Goal: Task Accomplishment & Management: Complete application form

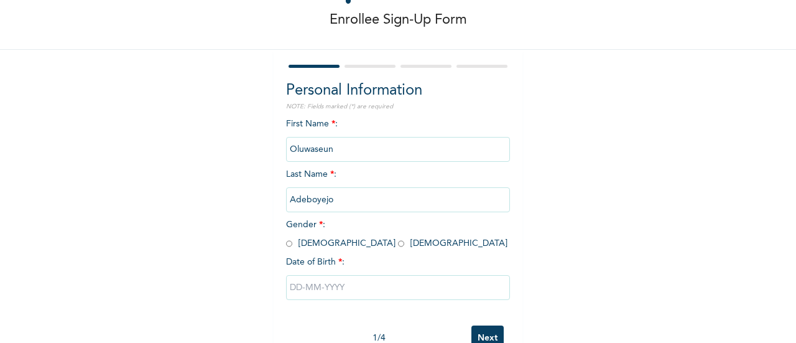
scroll to position [96, 0]
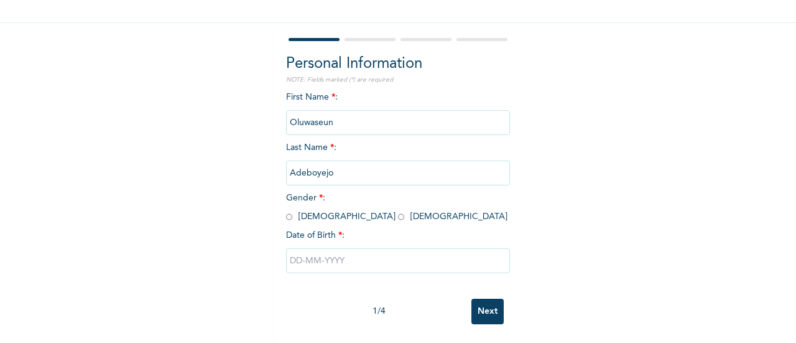
click at [398, 211] on input "radio" at bounding box center [401, 217] width 6 height 12
radio input "true"
click at [300, 253] on input "text" at bounding box center [398, 260] width 224 height 25
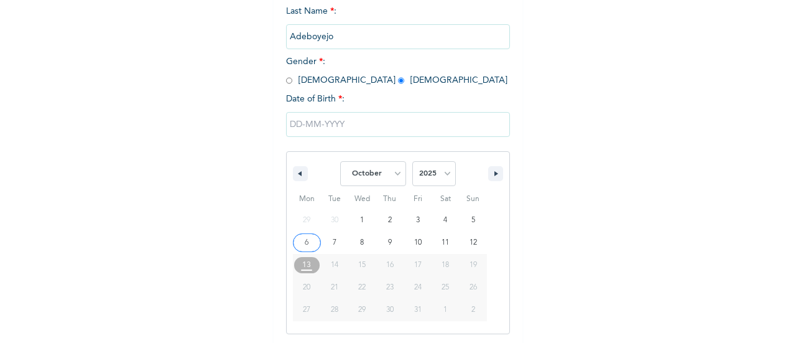
scroll to position [223, 0]
click at [377, 166] on select "January February March April May June July August September October November De…" at bounding box center [373, 171] width 66 height 25
select select "8"
click at [340, 160] on select "January February March April May June July August September October November De…" at bounding box center [373, 171] width 66 height 25
type input "[DATE]"
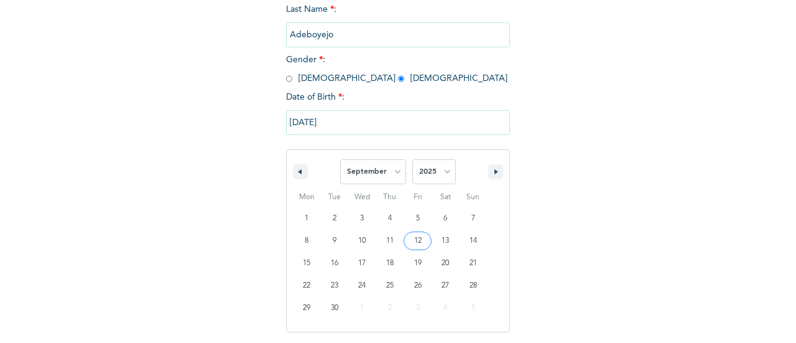
scroll to position [96, 0]
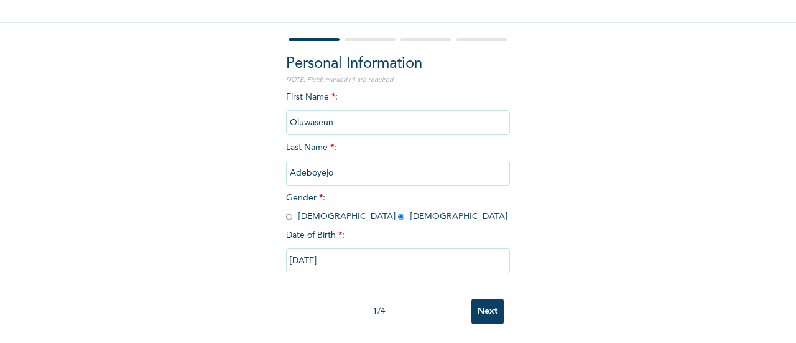
click at [329, 249] on input "[DATE]" at bounding box center [398, 260] width 224 height 25
select select "8"
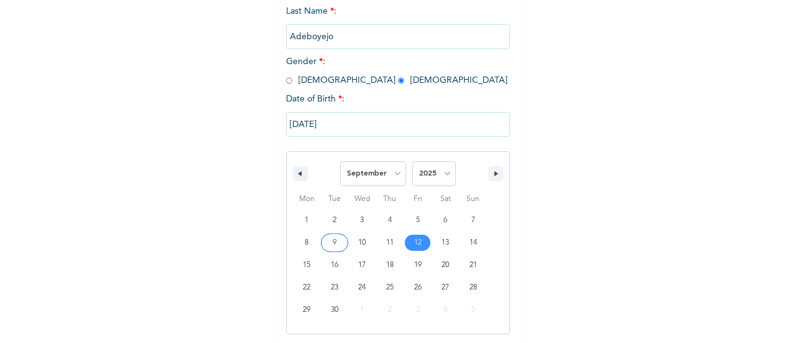
scroll to position [223, 0]
click at [431, 182] on select "2025 2024 2023 2022 2021 2020 2019 2018 2017 2016 2015 2014 2013 2012 2011 2010…" at bounding box center [434, 171] width 44 height 25
select select "2002"
click at [412, 160] on select "2025 2024 2023 2022 2021 2020 2019 2018 2017 2016 2015 2014 2013 2012 2011 2010…" at bounding box center [434, 171] width 44 height 25
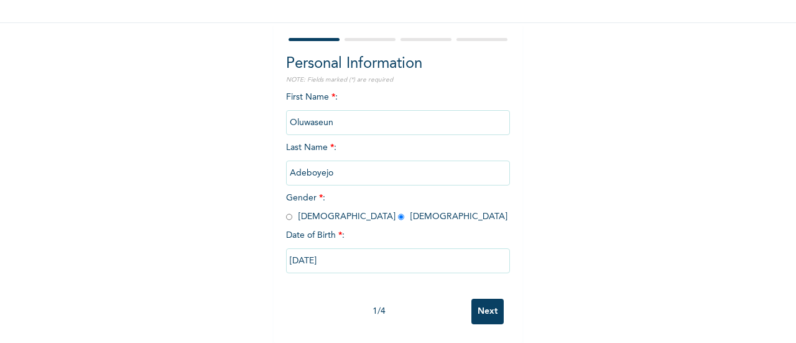
scroll to position [96, 0]
click at [474, 304] on input "Next" at bounding box center [487, 310] width 32 height 25
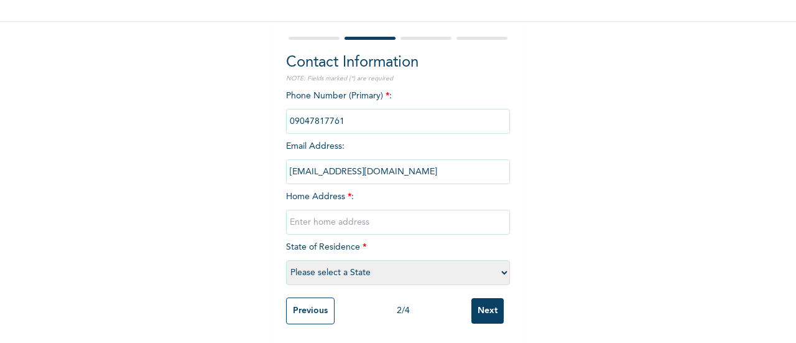
click at [325, 211] on input "text" at bounding box center [398, 222] width 224 height 25
type input "23 [PERSON_NAME], [GEOGRAPHIC_DATA], [GEOGRAPHIC_DATA]."
click at [503, 266] on select "Please select a State [PERSON_NAME] (FCT) [PERSON_NAME] Ibom [GEOGRAPHIC_DATA] …" at bounding box center [398, 272] width 224 height 25
select select "25"
click at [286, 260] on select "Please select a State [PERSON_NAME] (FCT) [PERSON_NAME] Ibom [GEOGRAPHIC_DATA] …" at bounding box center [398, 272] width 224 height 25
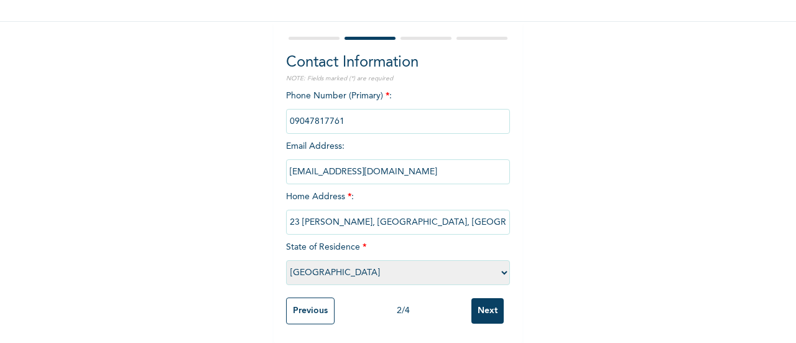
scroll to position [97, 0]
click at [486, 301] on input "Next" at bounding box center [487, 310] width 32 height 25
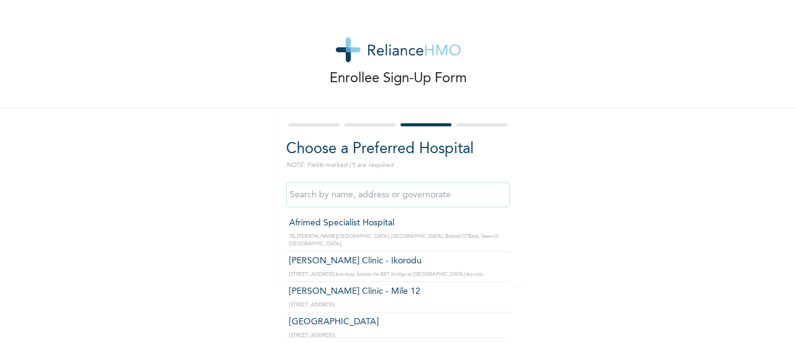
click at [356, 200] on input "text" at bounding box center [398, 194] width 224 height 25
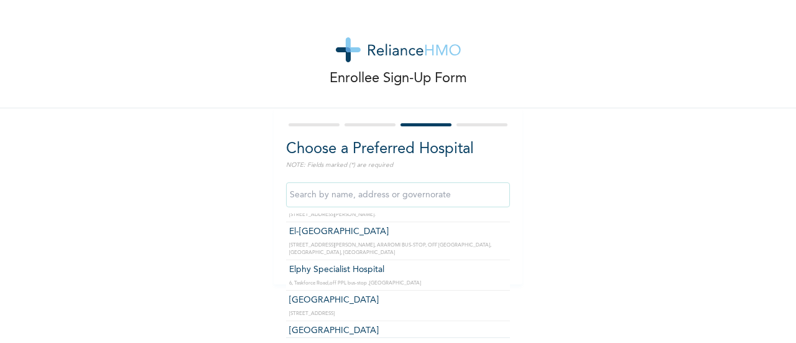
scroll to position [1159, 0]
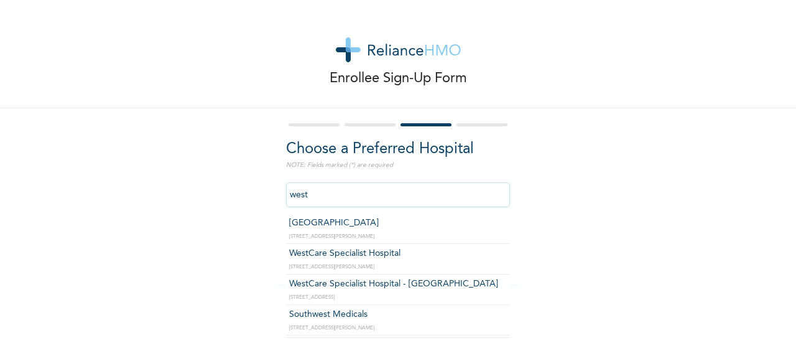
type input "WestCare Specialist Hospital"
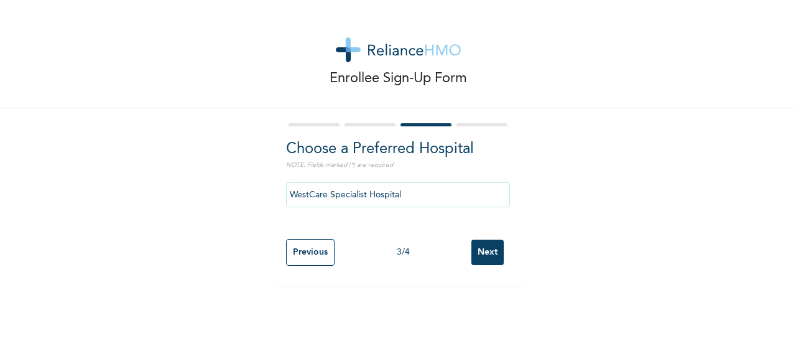
click at [471, 253] on input "Next" at bounding box center [487, 251] width 32 height 25
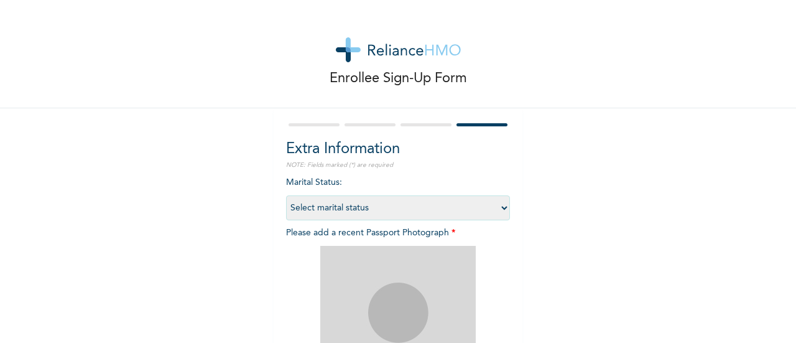
click at [485, 207] on select "Select marital status [DEMOGRAPHIC_DATA] Married [DEMOGRAPHIC_DATA] Widow/[DEMO…" at bounding box center [398, 207] width 224 height 25
select select "1"
click at [286, 195] on select "Select marital status [DEMOGRAPHIC_DATA] Married [DEMOGRAPHIC_DATA] Widow/[DEMO…" at bounding box center [398, 207] width 224 height 25
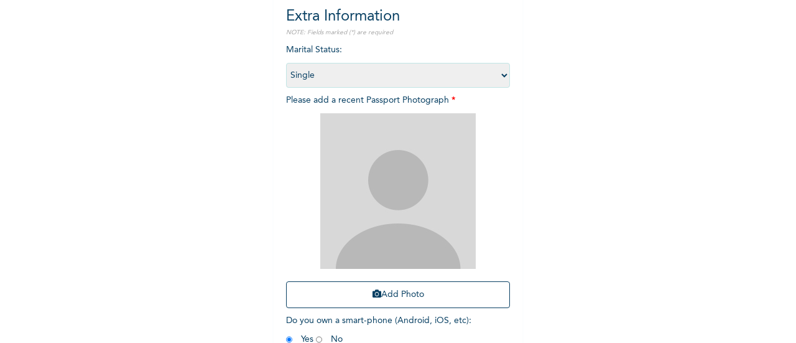
scroll to position [164, 0]
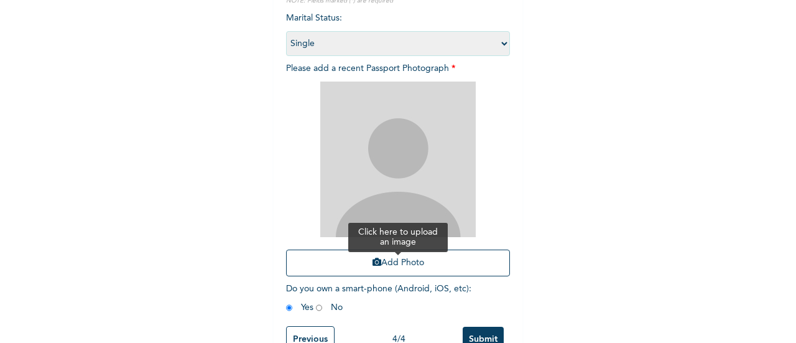
click at [389, 260] on button "Add Photo" at bounding box center [398, 262] width 224 height 27
click at [377, 257] on button "Add Photo" at bounding box center [398, 262] width 224 height 27
click at [372, 258] on icon "button" at bounding box center [376, 261] width 9 height 9
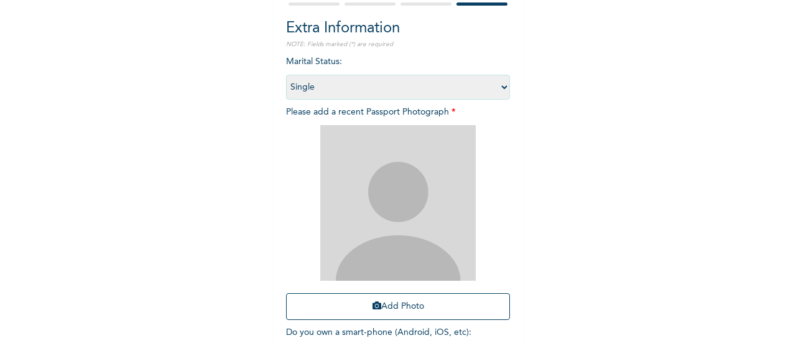
scroll to position [119, 0]
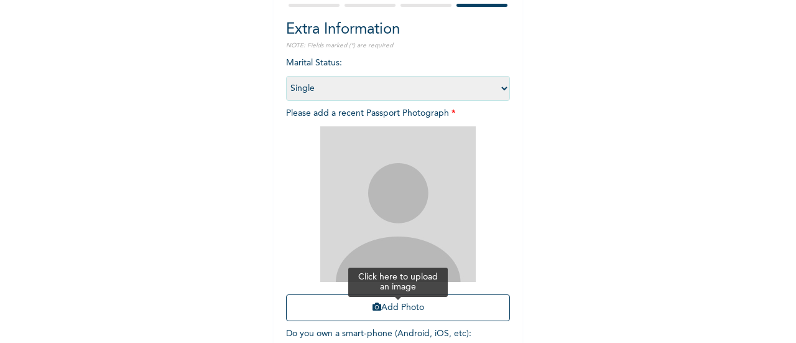
click at [394, 306] on button "Add Photo" at bounding box center [398, 307] width 224 height 27
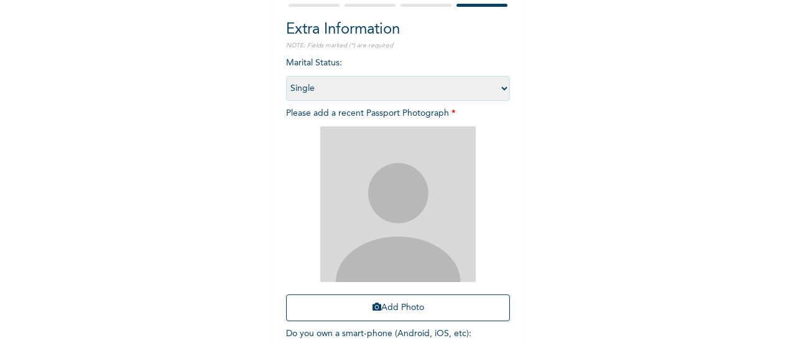
scroll to position [203, 0]
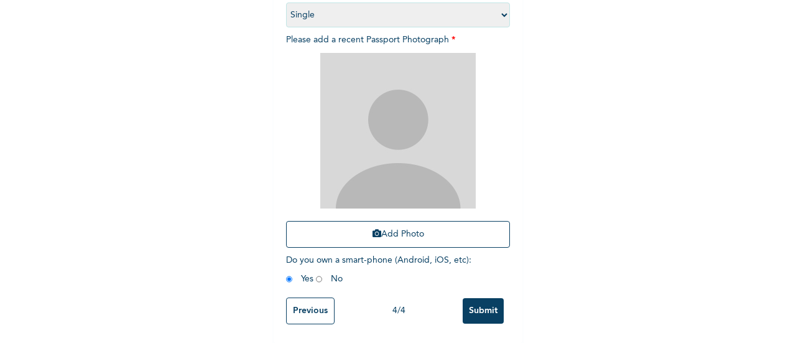
click at [467, 298] on input "Submit" at bounding box center [483, 310] width 41 height 25
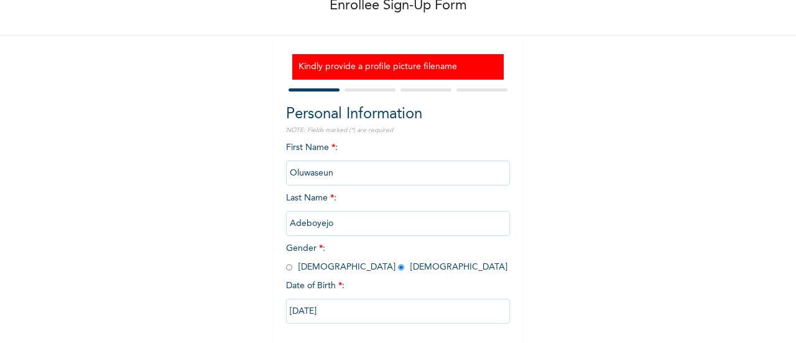
scroll to position [134, 0]
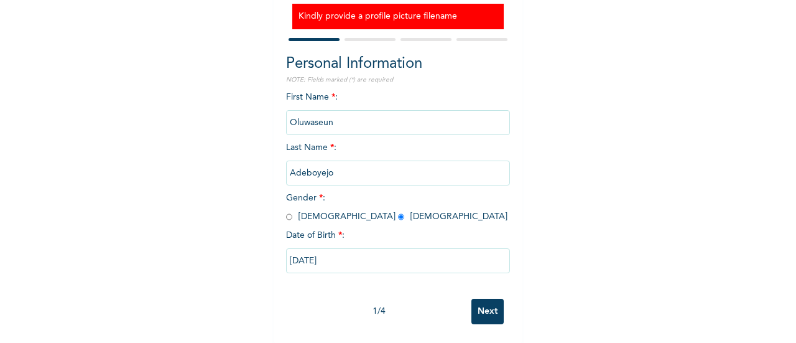
click at [491, 298] on input "Next" at bounding box center [487, 310] width 32 height 25
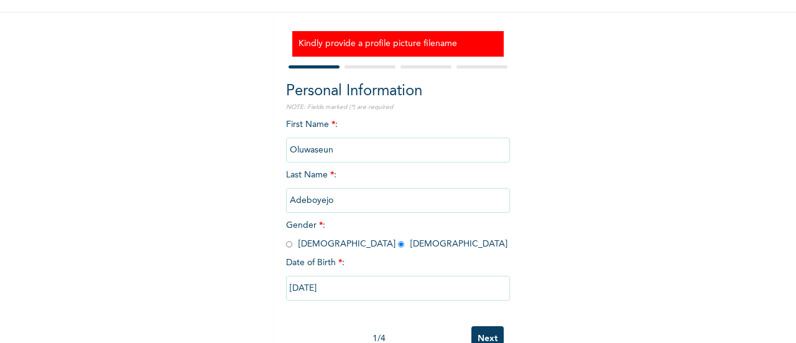
select select "25"
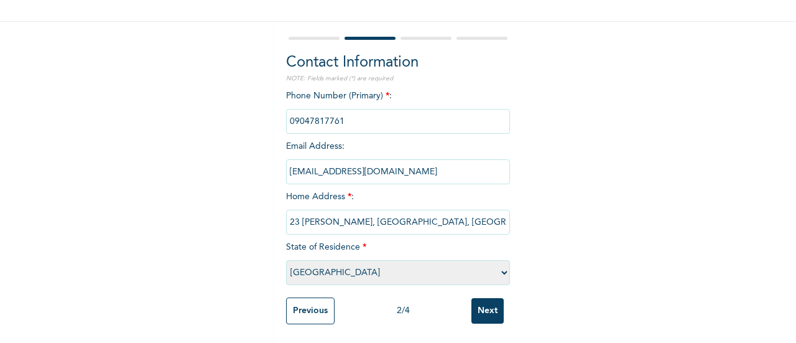
click at [486, 305] on input "Next" at bounding box center [487, 310] width 32 height 25
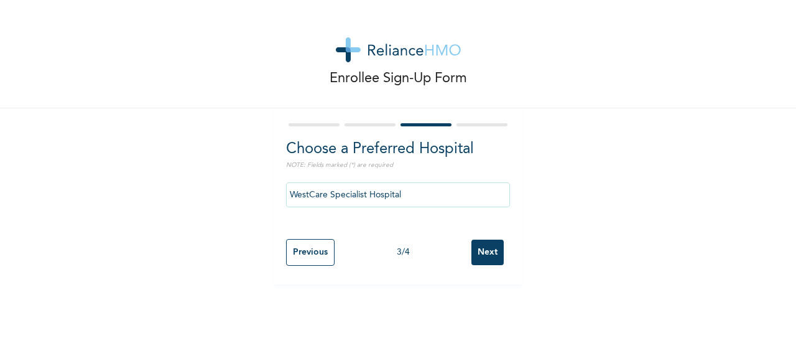
scroll to position [0, 0]
click at [483, 244] on input "Next" at bounding box center [487, 251] width 32 height 25
select select "1"
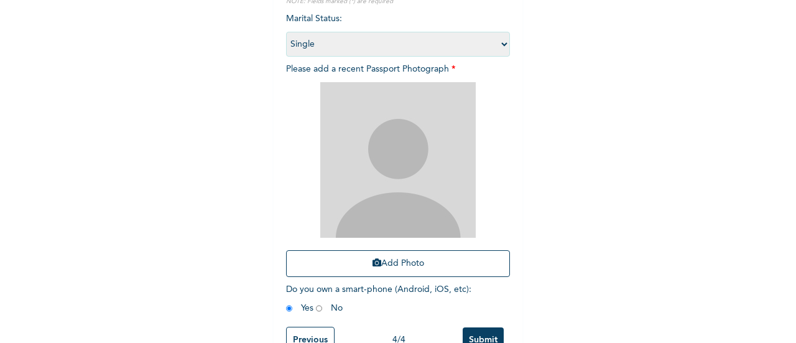
scroll to position [203, 0]
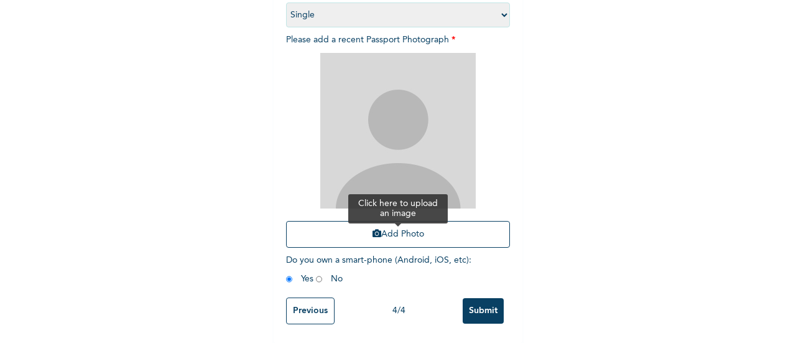
click at [402, 221] on button "Add Photo" at bounding box center [398, 234] width 224 height 27
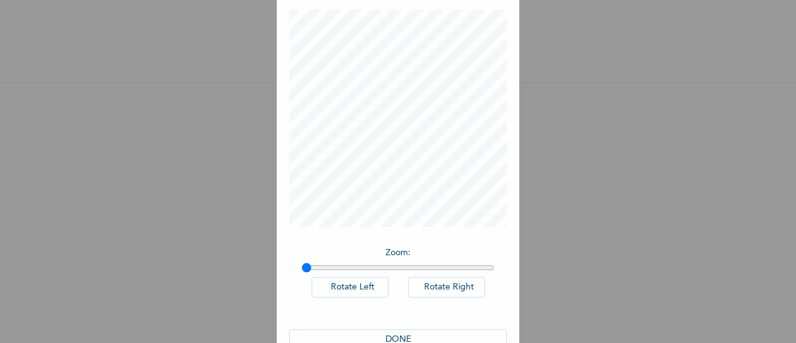
scroll to position [91, 0]
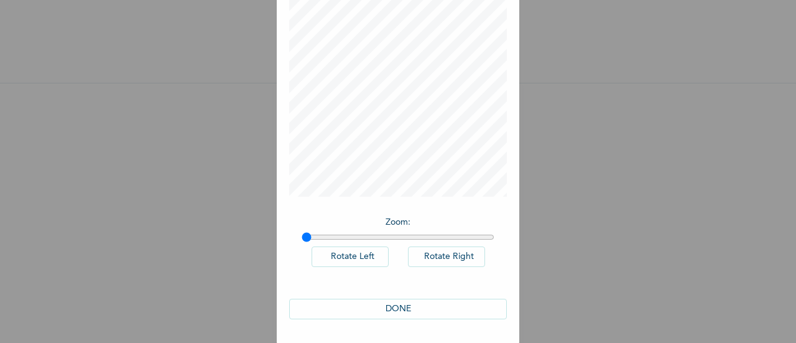
click at [380, 299] on button "DONE" at bounding box center [398, 308] width 218 height 21
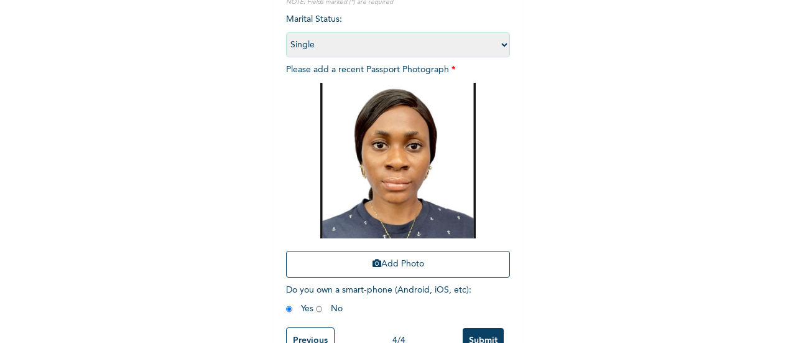
scroll to position [203, 0]
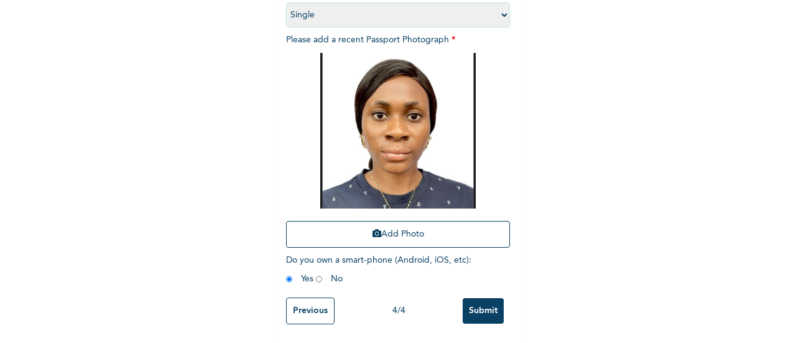
click at [481, 298] on input "Submit" at bounding box center [483, 310] width 41 height 25
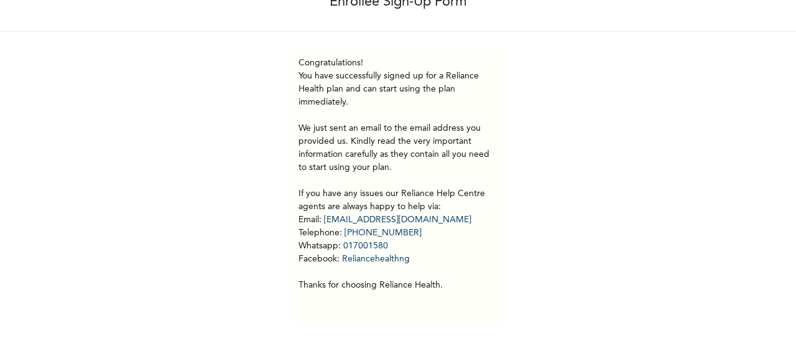
scroll to position [0, 0]
